Goal: Navigation & Orientation: Find specific page/section

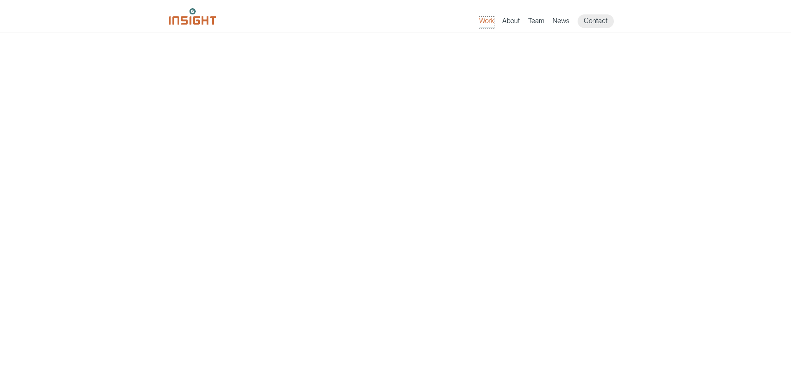
click at [488, 23] on link "Work" at bounding box center [486, 22] width 15 height 12
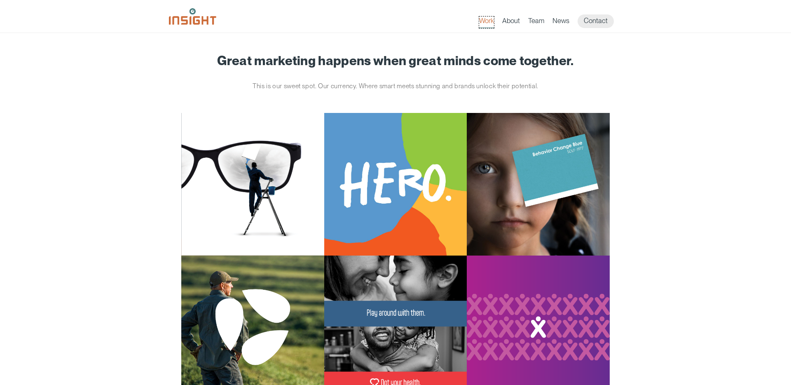
click at [483, 20] on link "Work" at bounding box center [486, 22] width 15 height 12
